Goal: Information Seeking & Learning: Learn about a topic

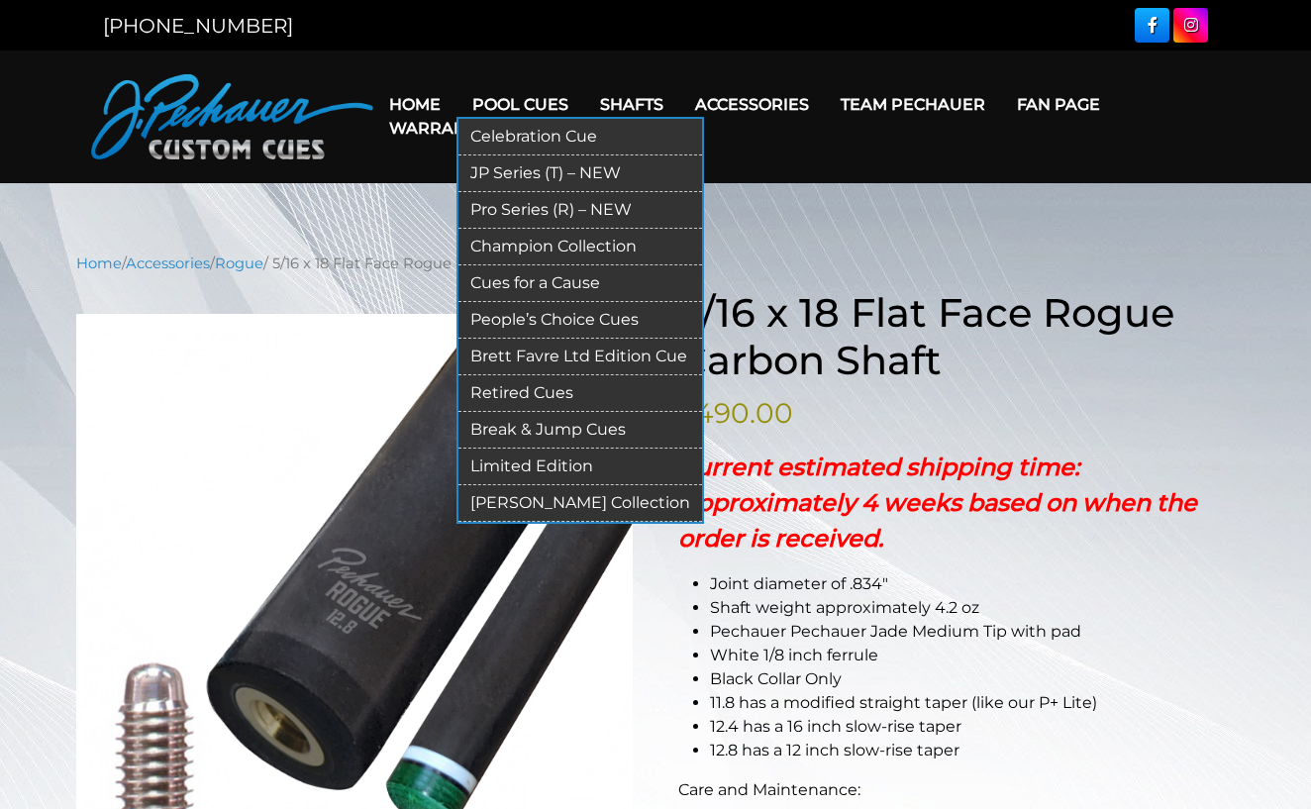
click at [550, 168] on link "JP Series (T) – NEW" at bounding box center [581, 173] width 244 height 37
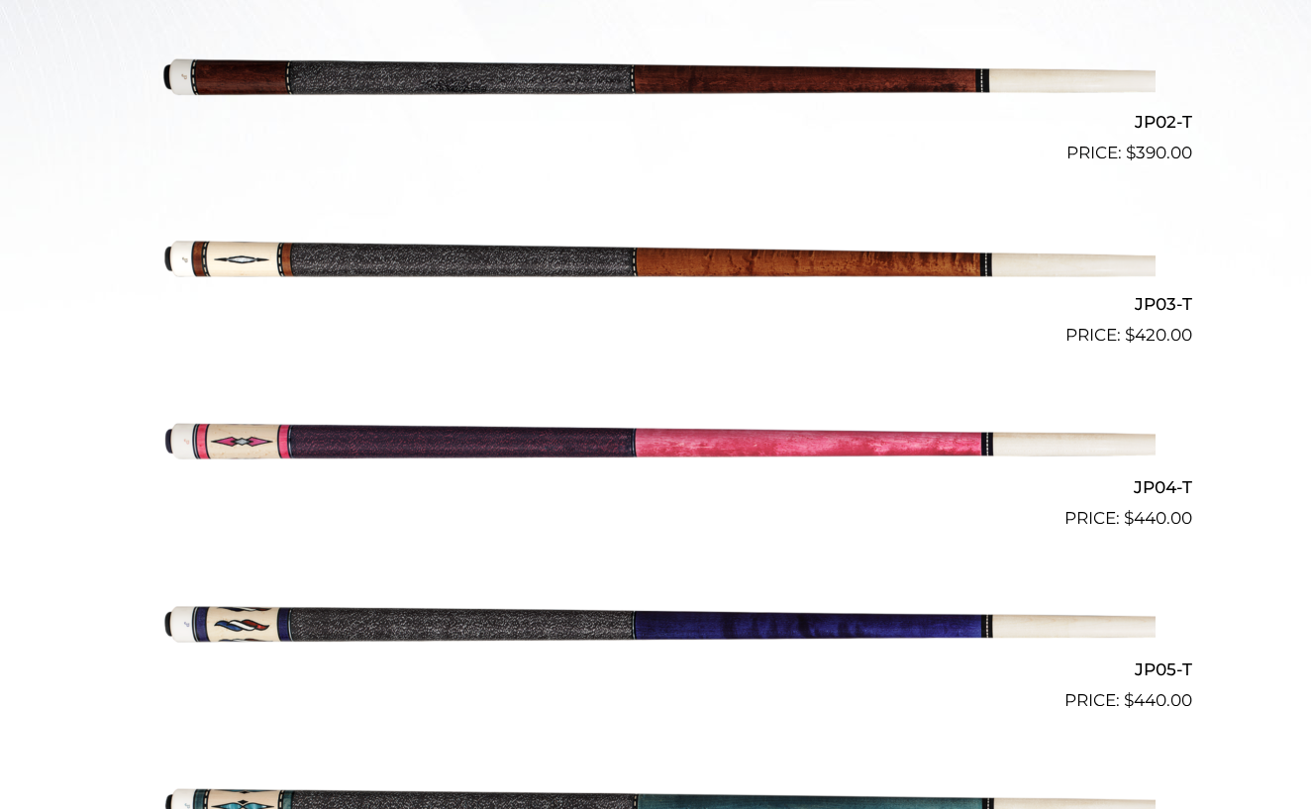
scroll to position [810, 0]
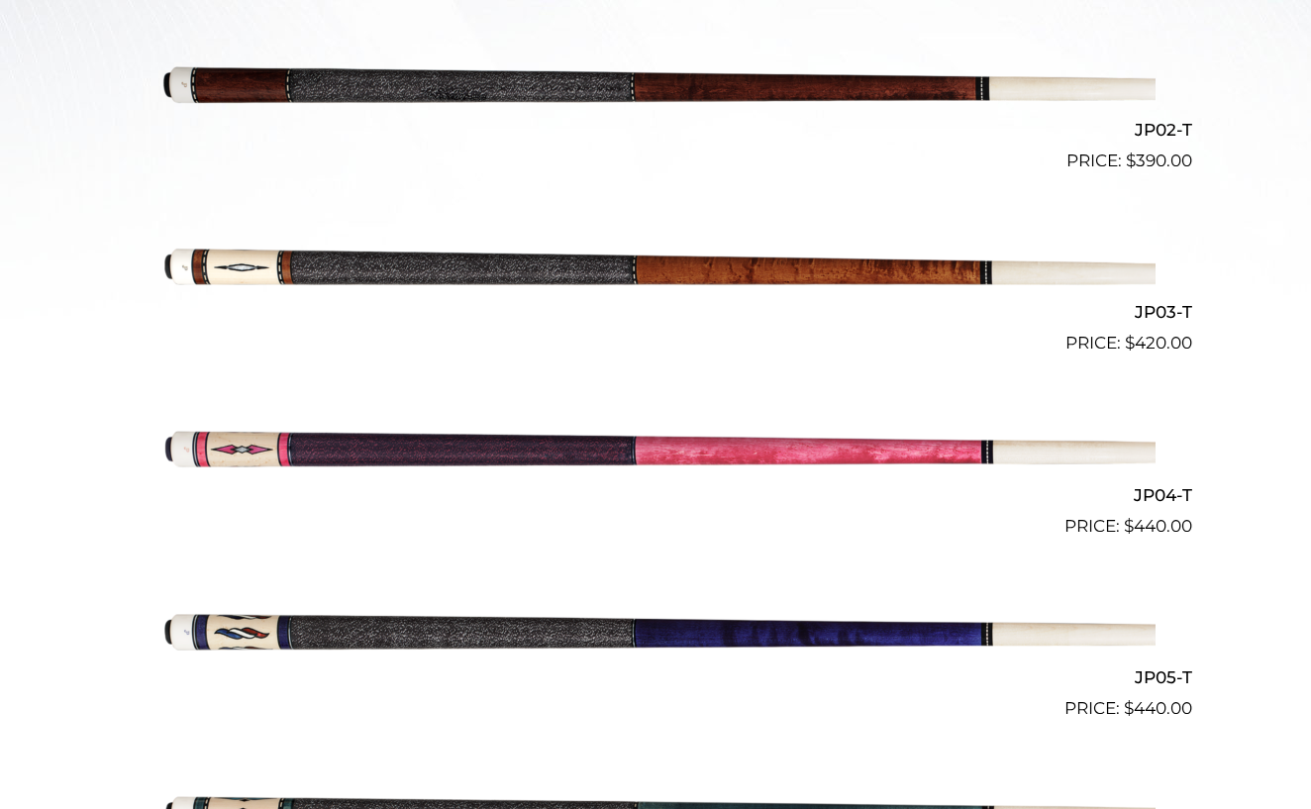
click at [529, 261] on img at bounding box center [655, 265] width 1000 height 166
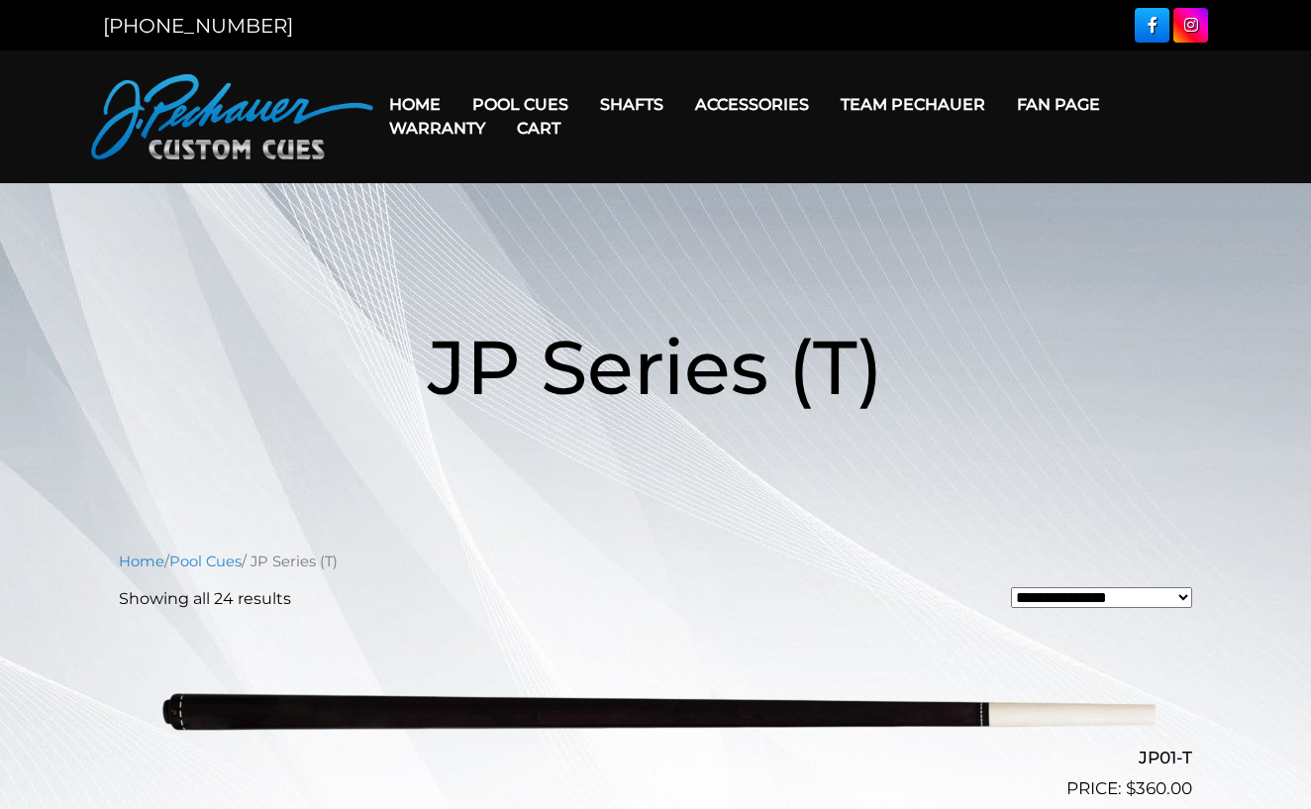
scroll to position [0, 0]
click at [418, 104] on link "Warranty" at bounding box center [437, 128] width 128 height 51
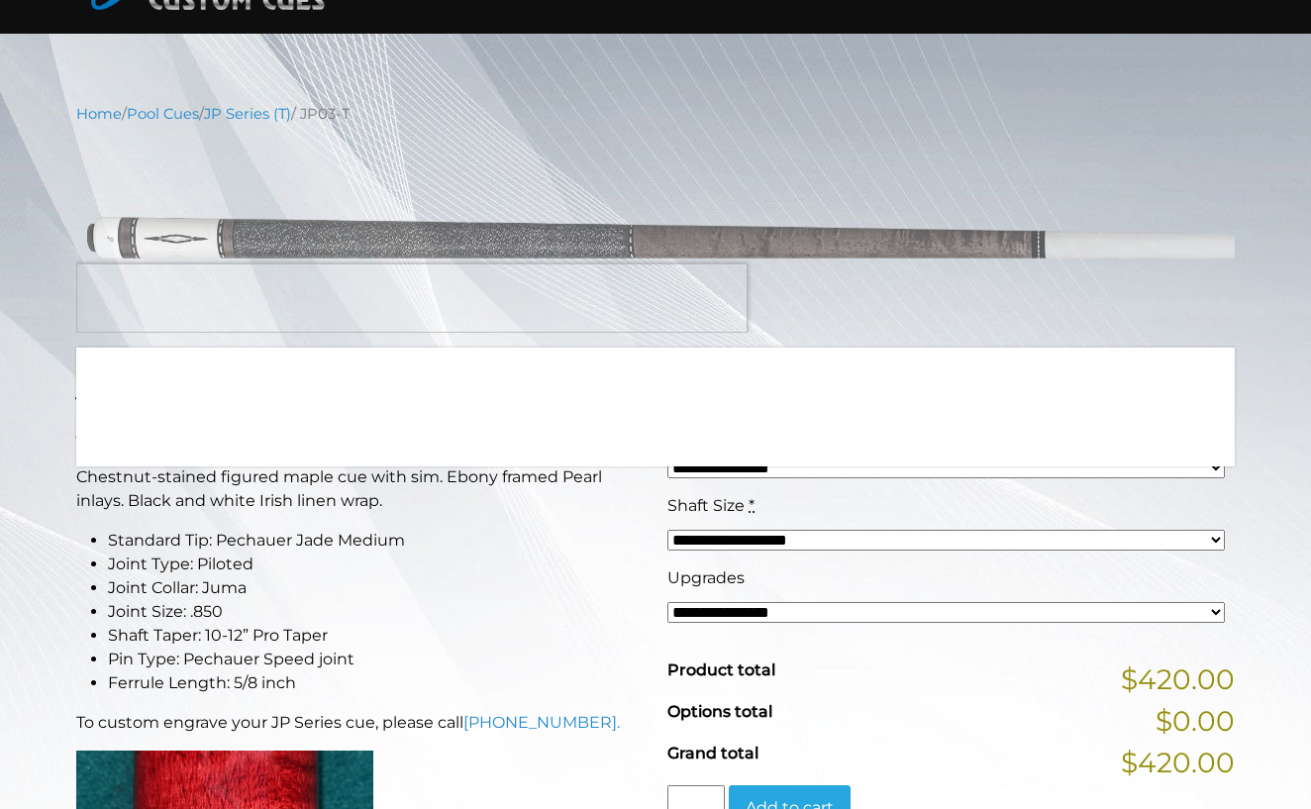
scroll to position [154, 0]
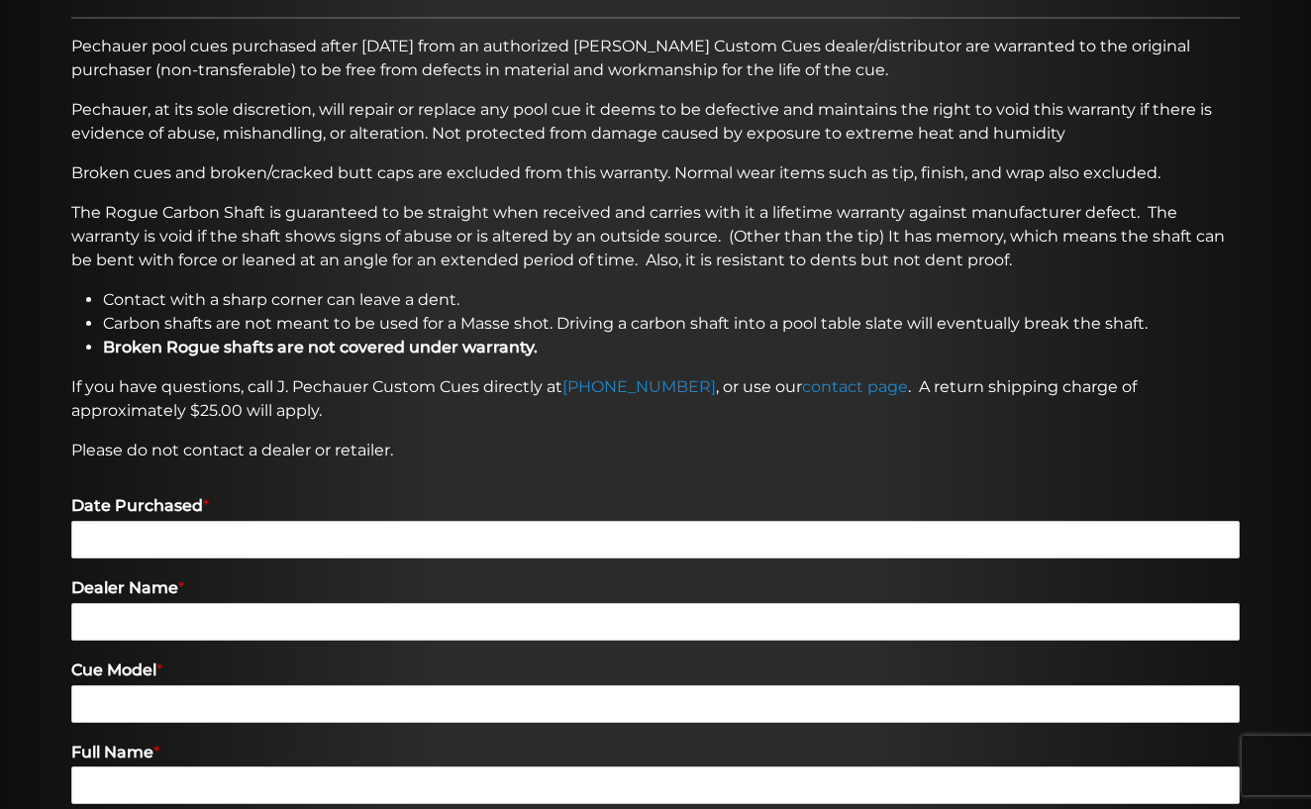
scroll to position [310, 0]
